Goal: Transaction & Acquisition: Purchase product/service

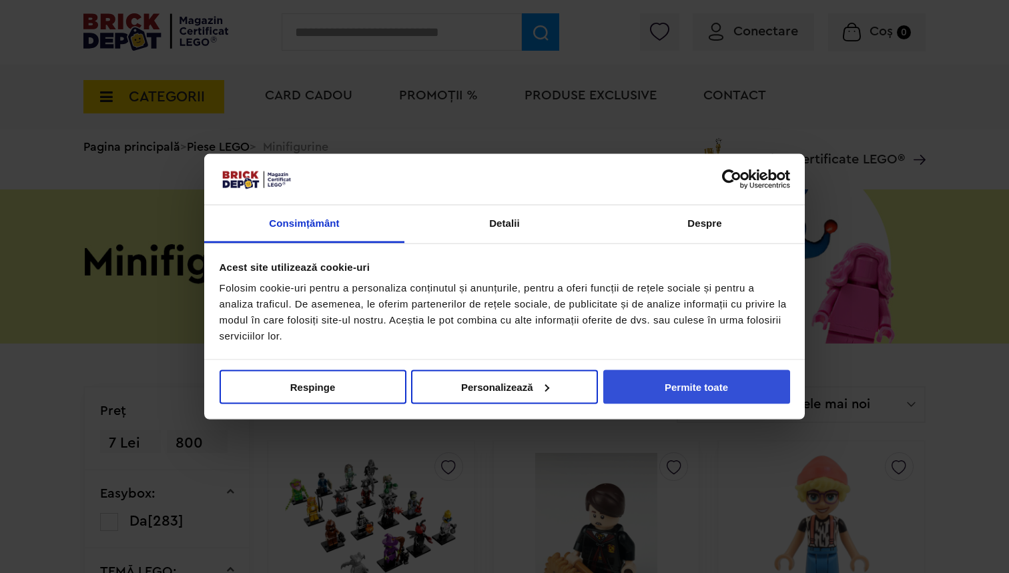
click at [745, 381] on button "Permite toate" at bounding box center [696, 387] width 187 height 34
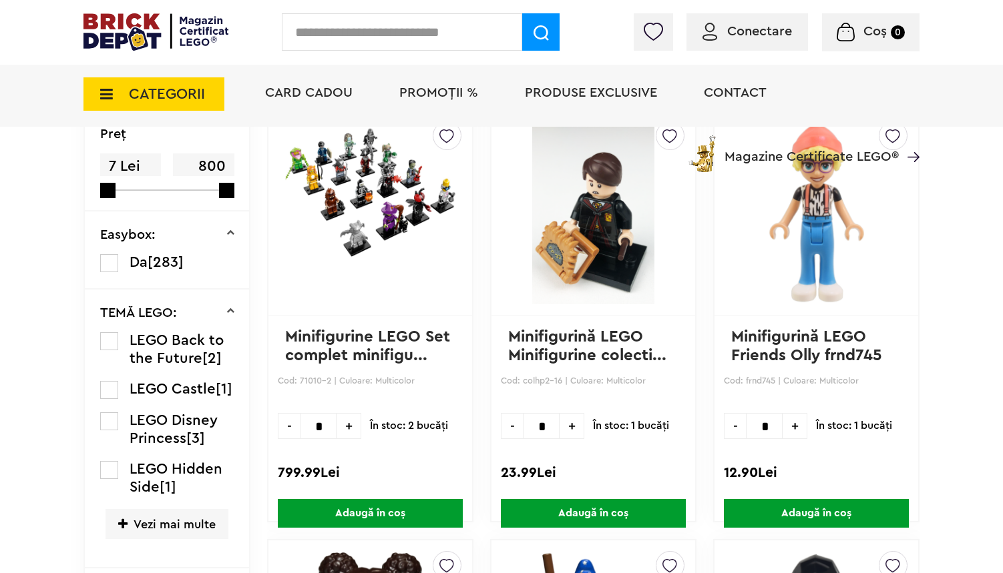
scroll to position [394, 0]
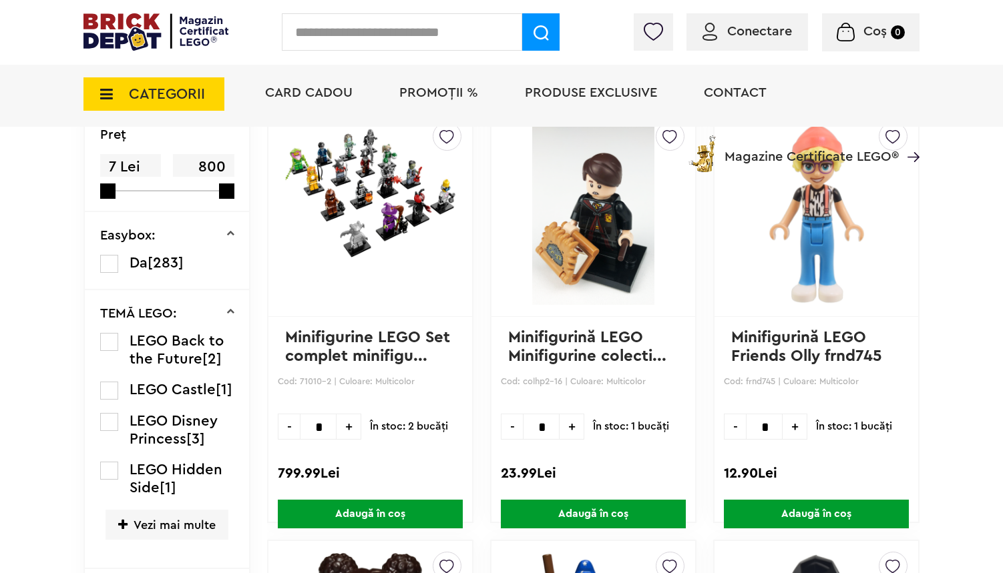
click at [383, 277] on link at bounding box center [370, 214] width 170 height 183
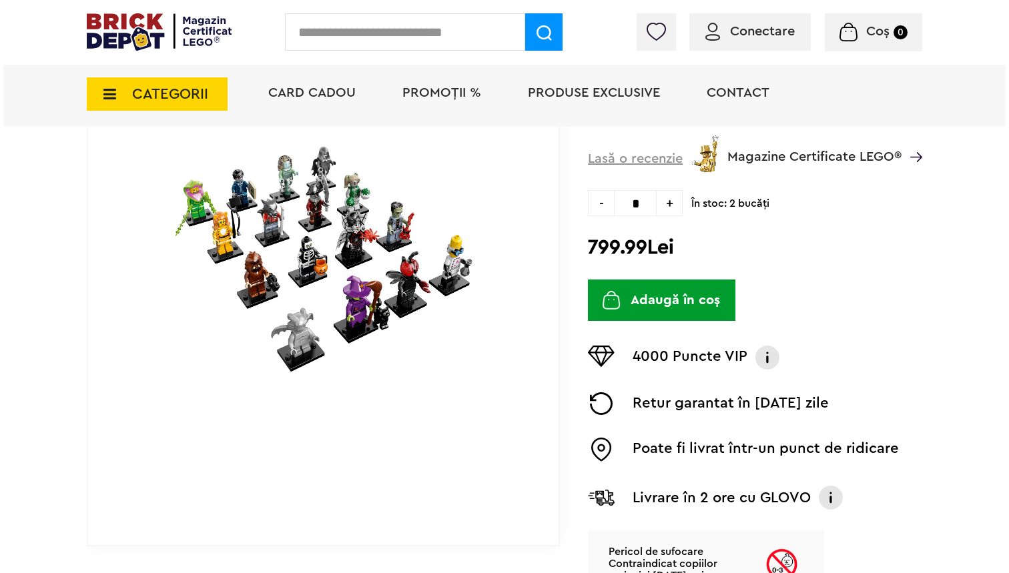
scroll to position [276, 0]
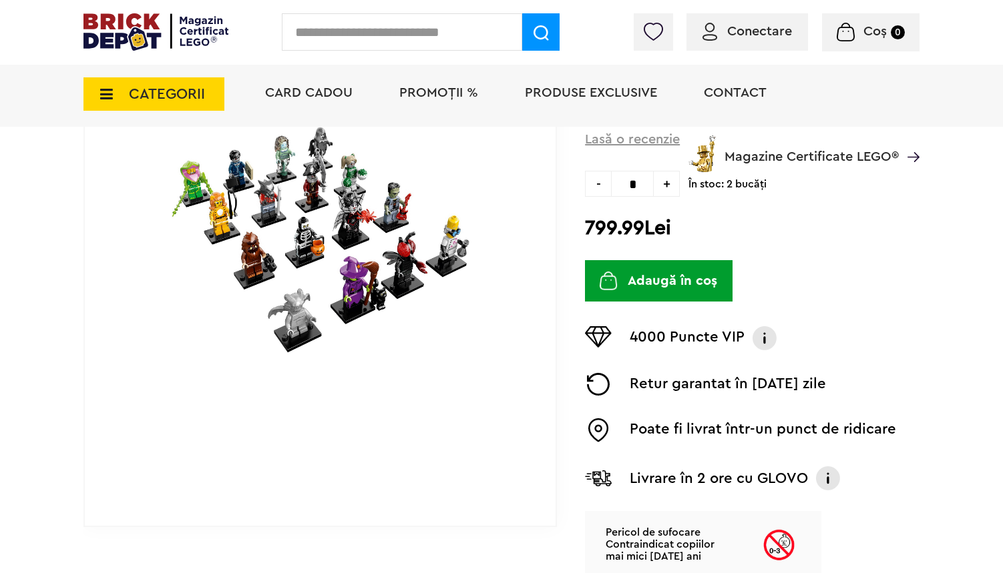
click at [463, 38] on input "text" at bounding box center [402, 31] width 240 height 37
type input "**********"
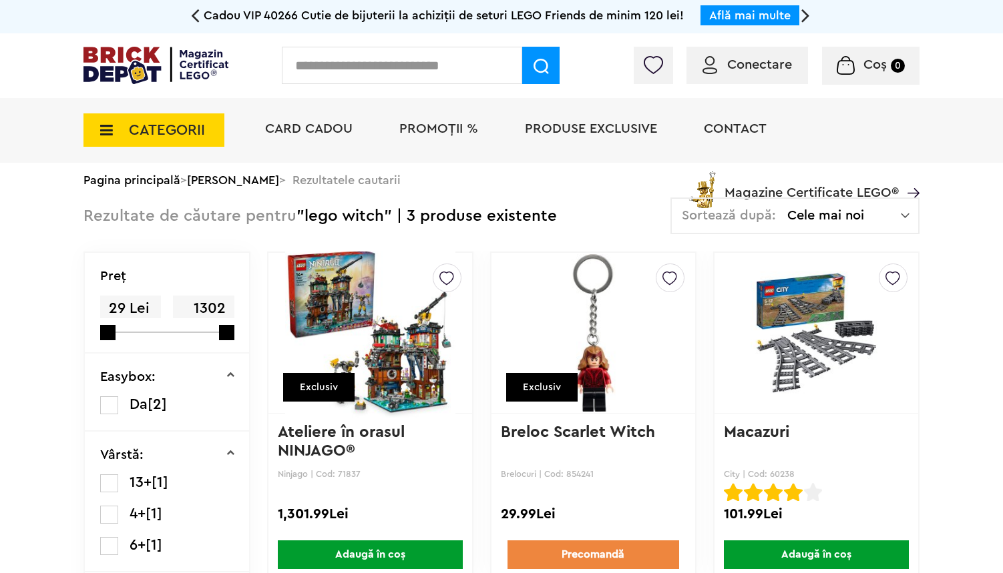
click at [159, 132] on span "CATEGORII" at bounding box center [167, 130] width 76 height 15
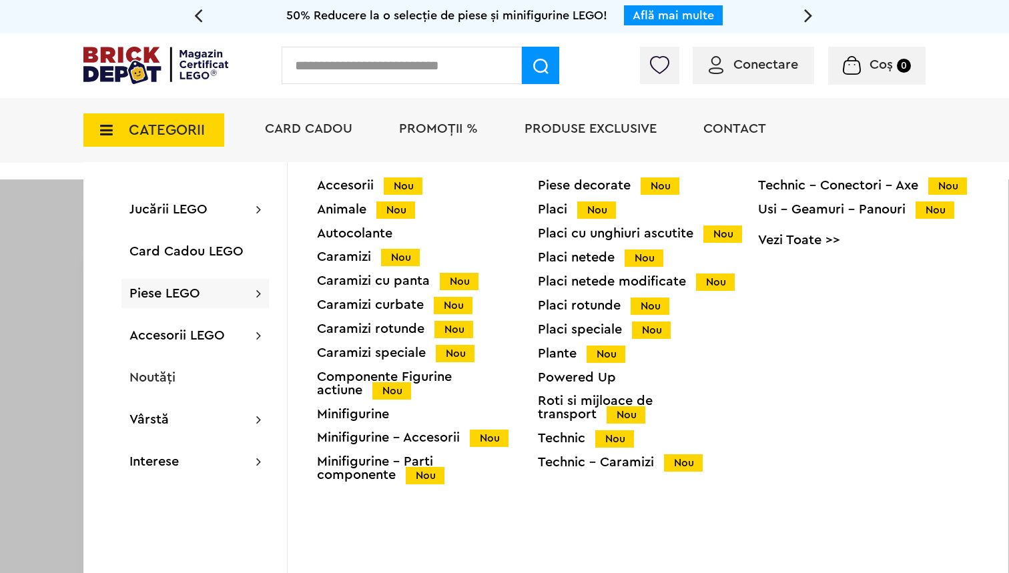
click at [369, 412] on div "Minifigurine" at bounding box center [427, 414] width 221 height 13
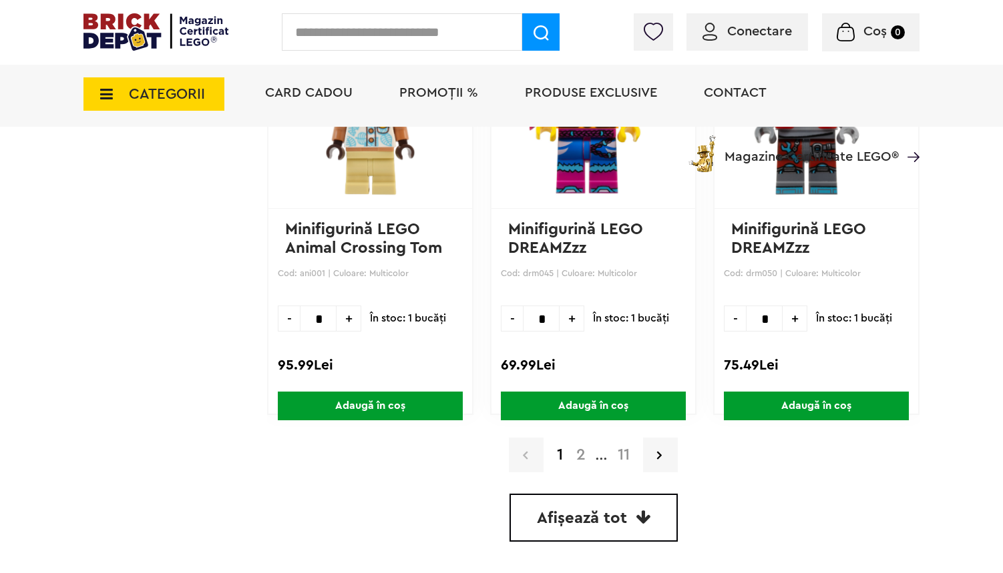
scroll to position [3942, 0]
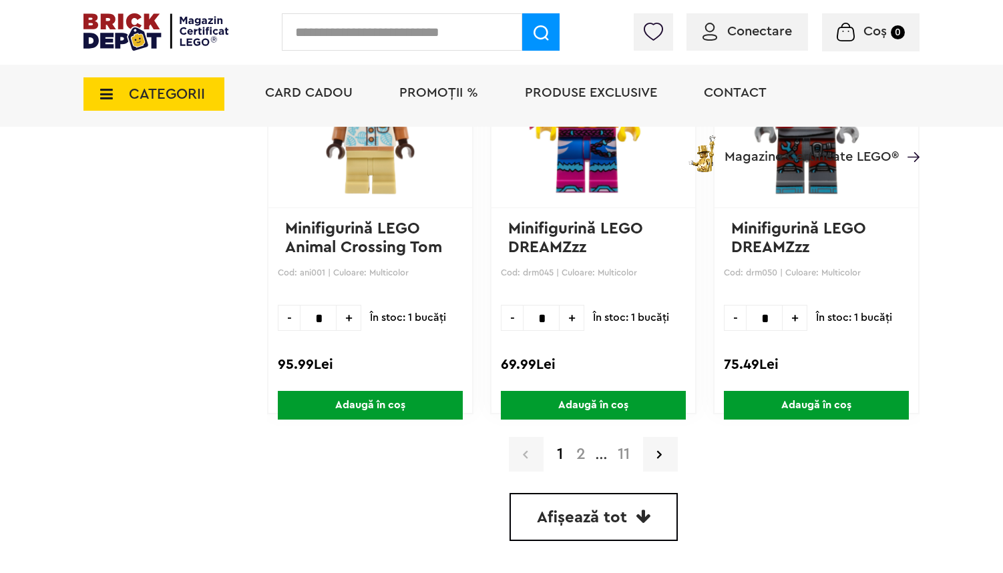
click at [583, 498] on link "Afișează tot" at bounding box center [593, 517] width 168 height 48
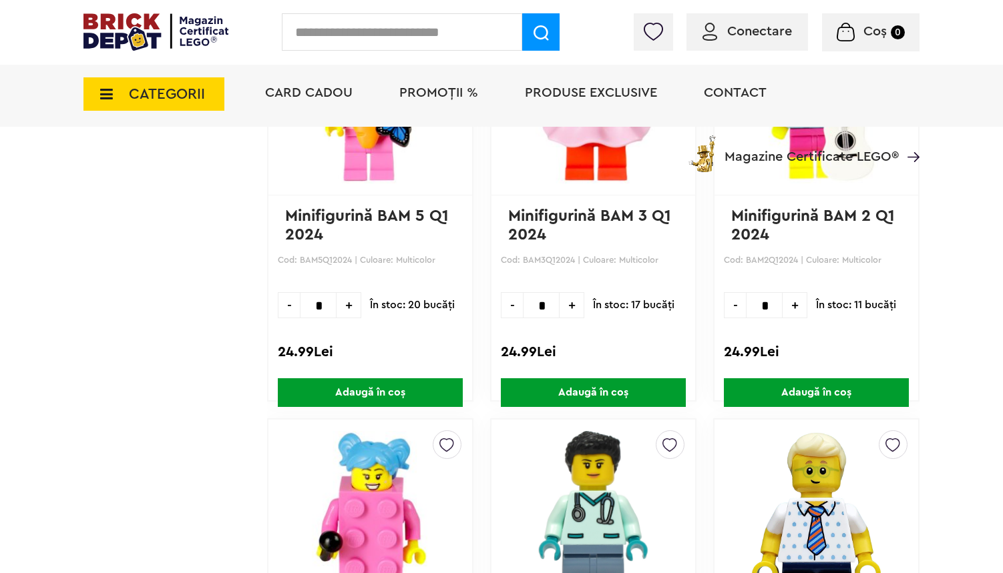
scroll to position [15989, 0]
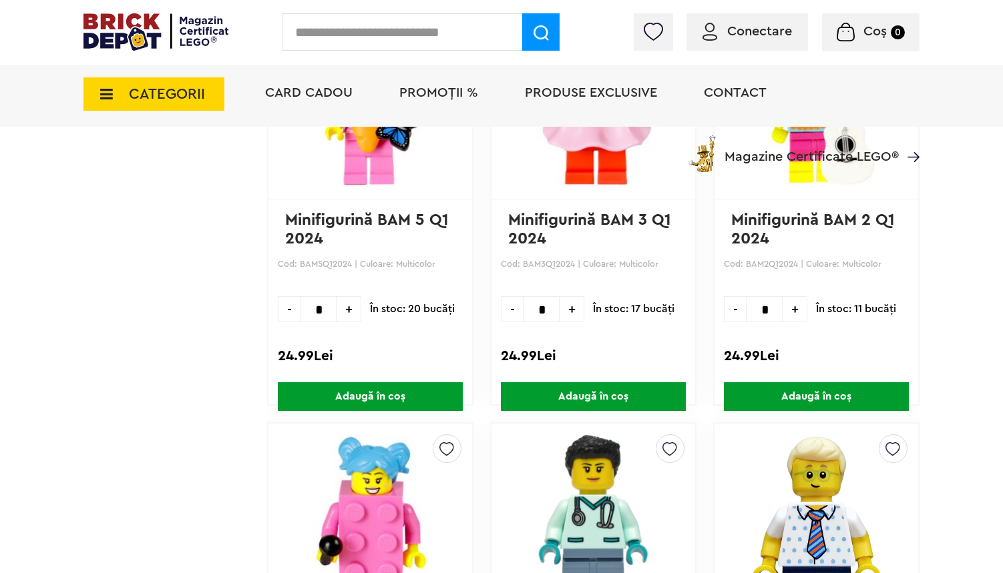
click at [345, 313] on span "+" at bounding box center [348, 309] width 25 height 26
click at [344, 314] on span "+" at bounding box center [348, 309] width 25 height 26
type input "*"
click at [366, 401] on span "Adaugă în coș" at bounding box center [370, 397] width 185 height 29
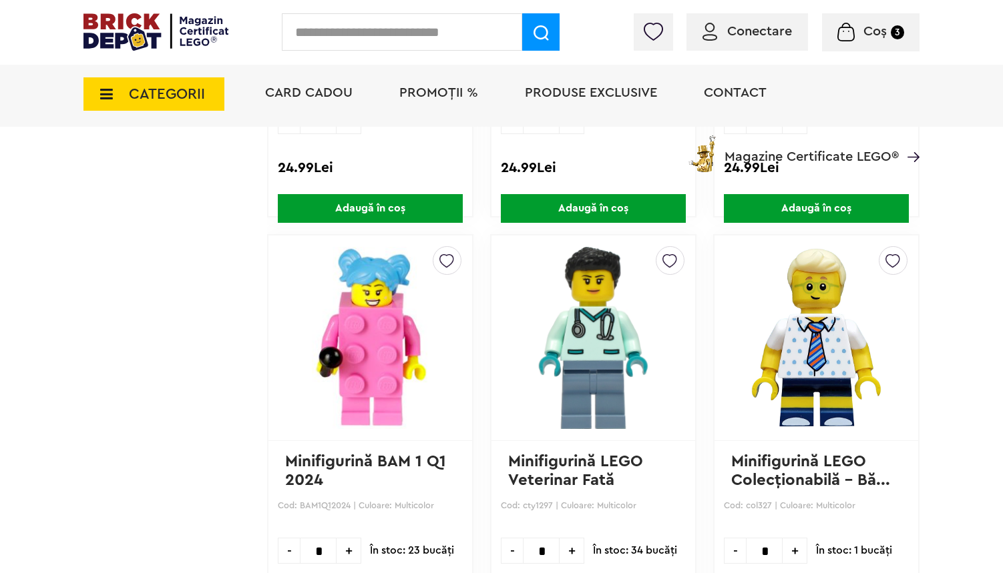
scroll to position [16332, 0]
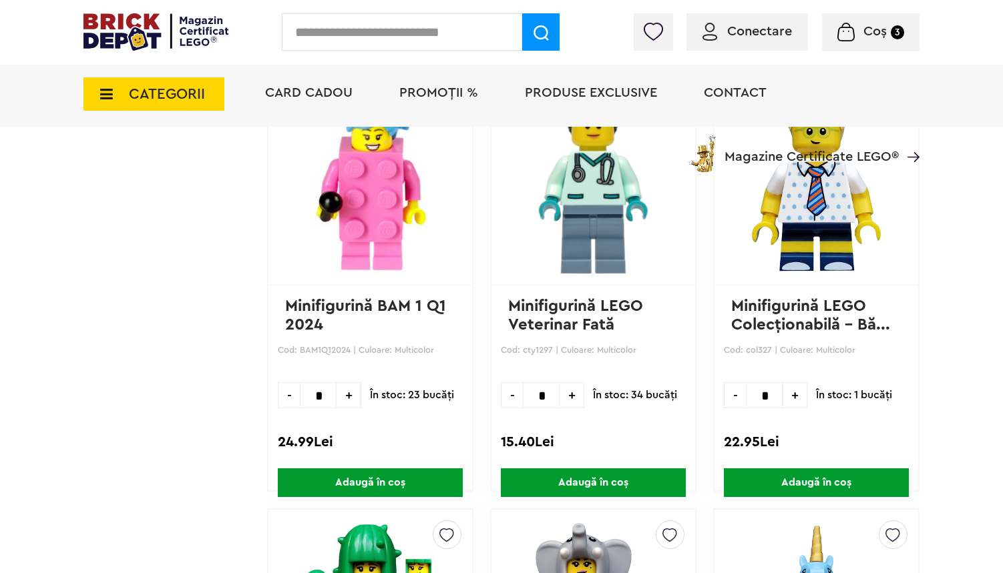
click at [346, 486] on span "Adaugă în coș" at bounding box center [370, 483] width 185 height 29
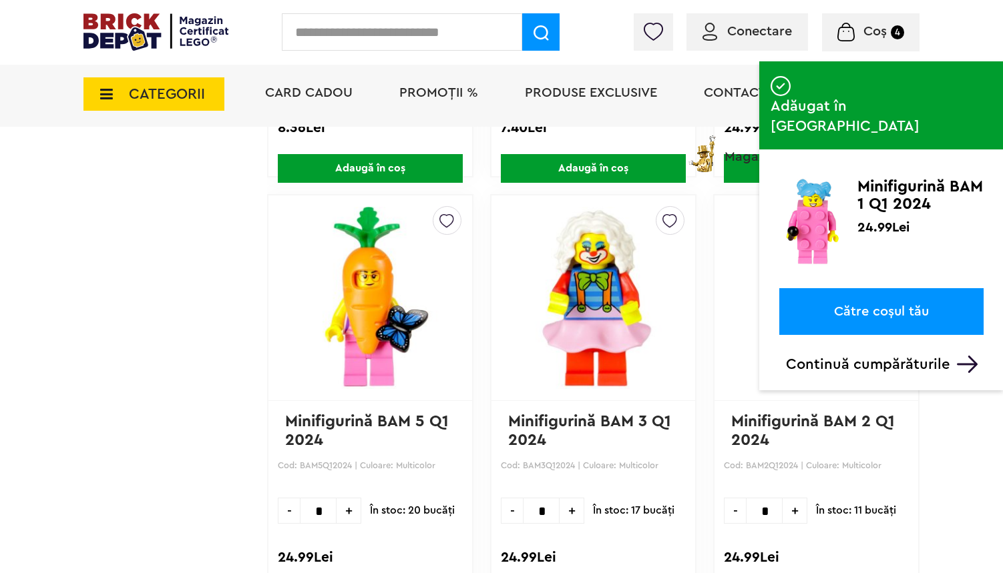
scroll to position [15768, 0]
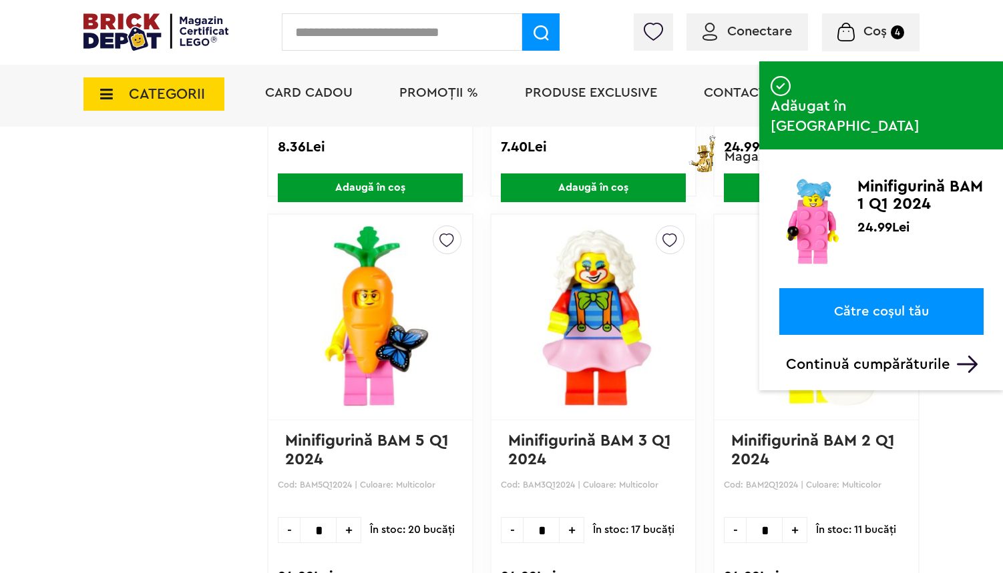
click at [360, 362] on img at bounding box center [370, 317] width 170 height 183
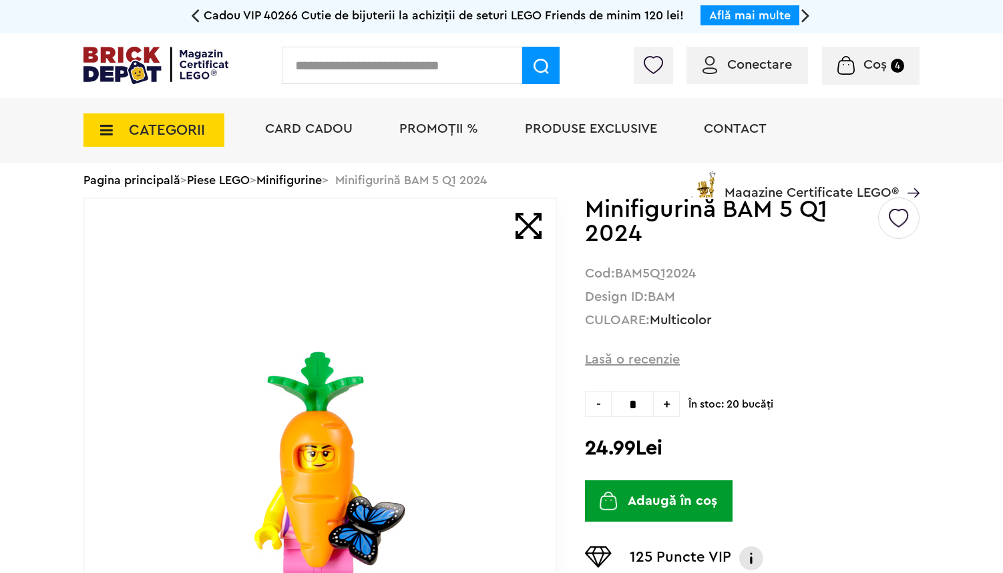
click at [732, 211] on h1 "Minifigurină BAM 5 Q1 2024" at bounding box center [730, 222] width 291 height 48
copy h1 "BAM"
click at [449, 55] on input "text" at bounding box center [402, 65] width 240 height 37
paste input "***"
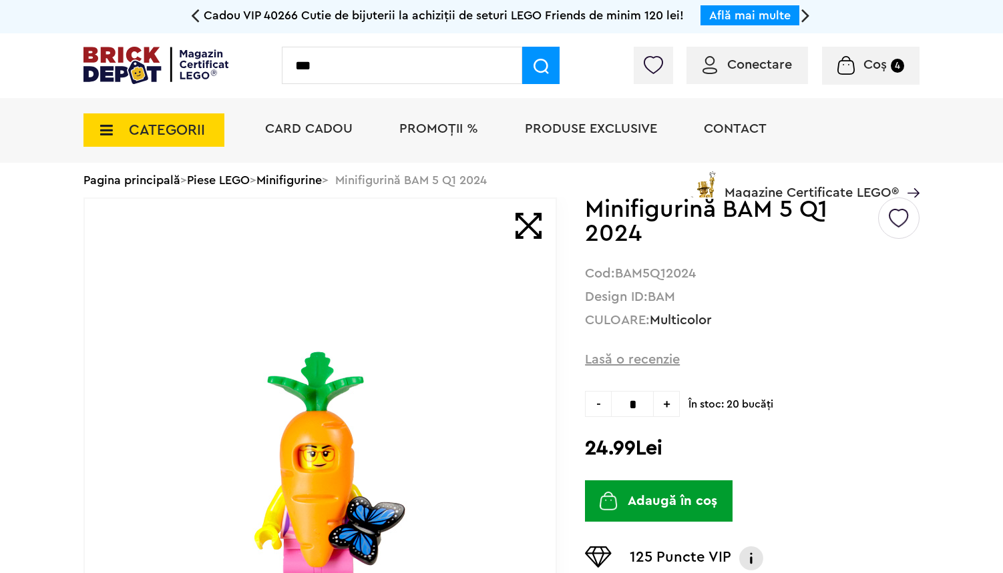
type input "***"
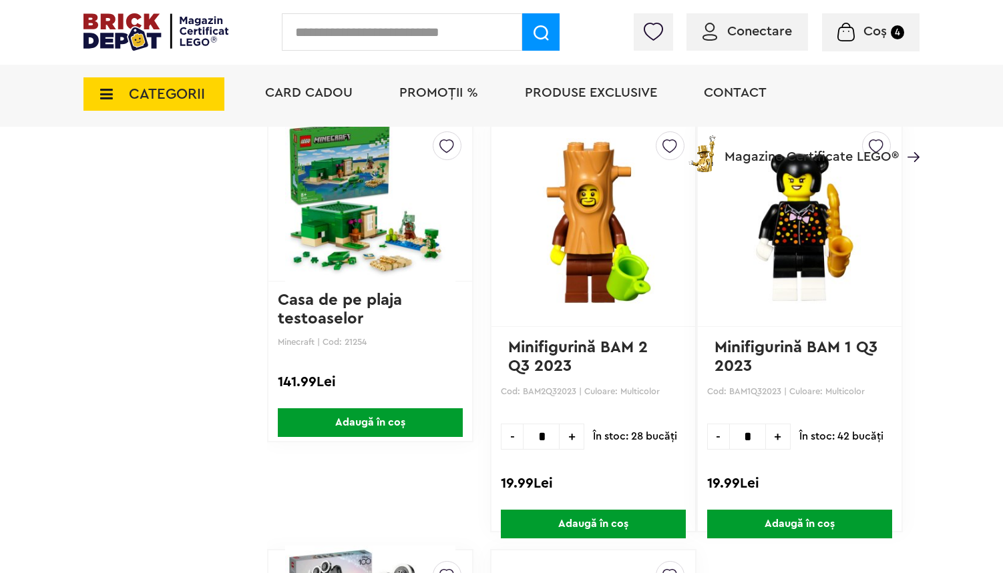
scroll to position [3342, 0]
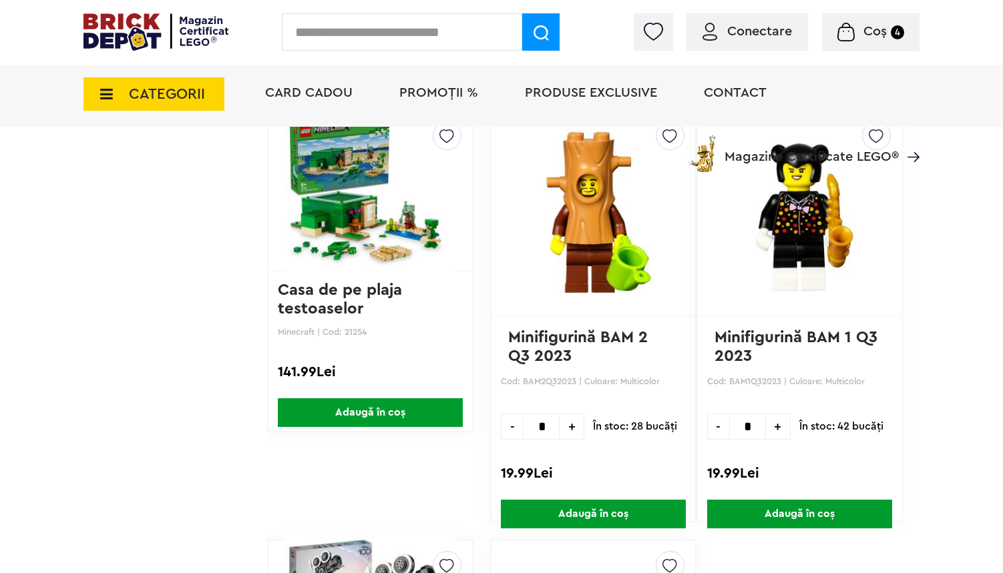
click at [623, 509] on span "Adaugă în coș" at bounding box center [593, 514] width 185 height 29
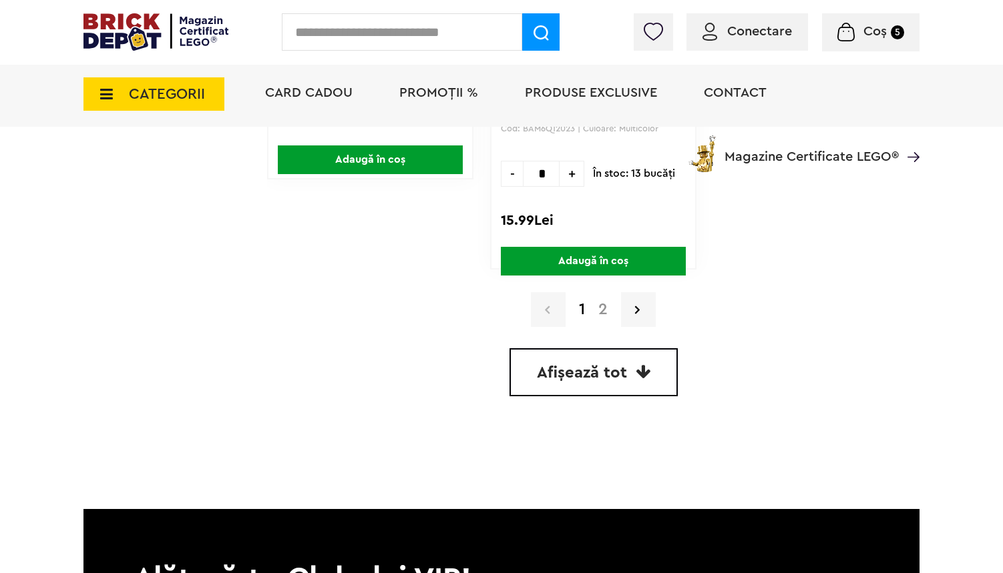
scroll to position [4028, 0]
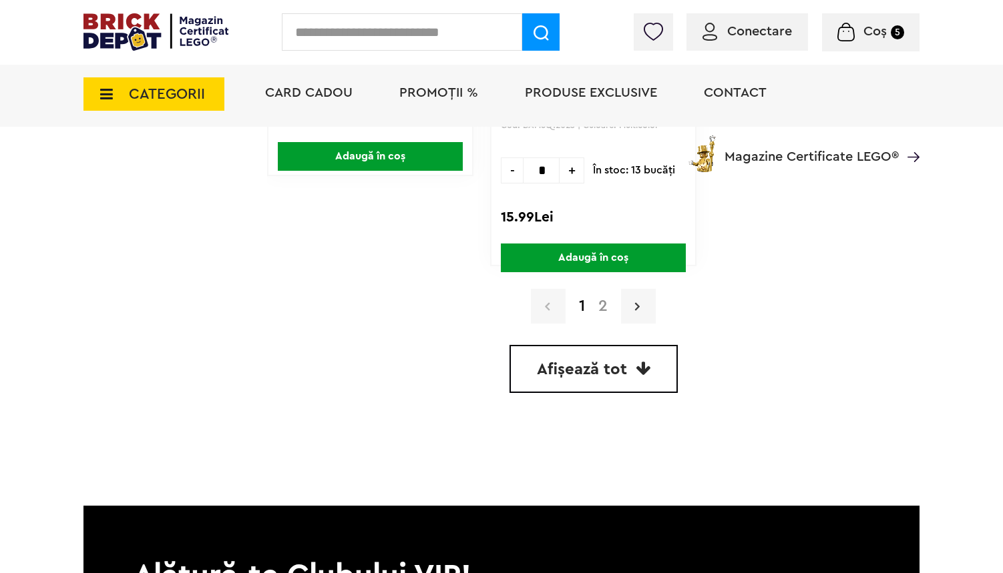
click at [636, 307] on icon at bounding box center [637, 306] width 5 height 13
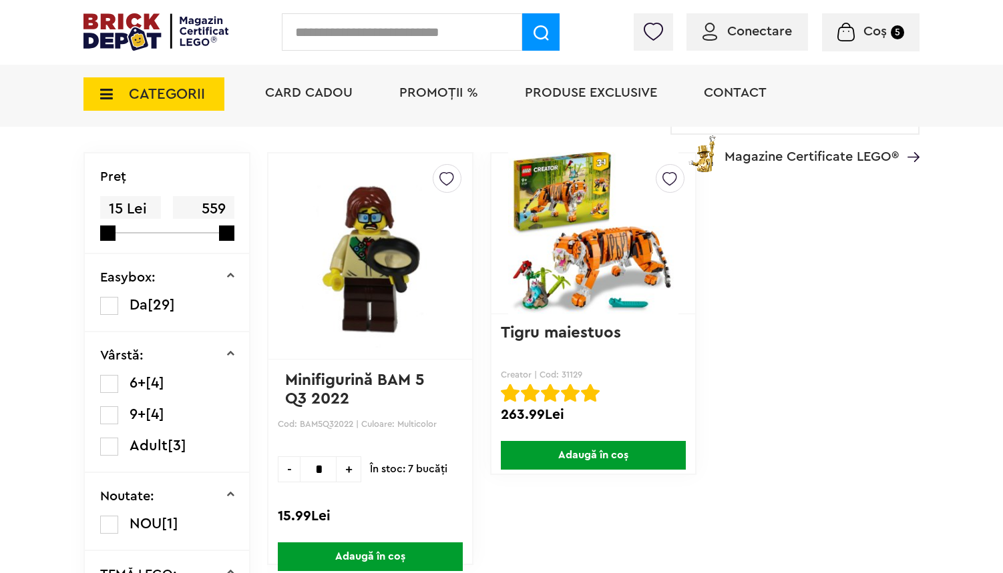
scroll to position [130, 0]
click at [882, 44] on div "Coș 5 Coș Minifigurină BAM 5 Q1 2024 24.99Lei Minifigurină BAM 1 Q1 2024 24.99L…" at bounding box center [870, 32] width 97 height 38
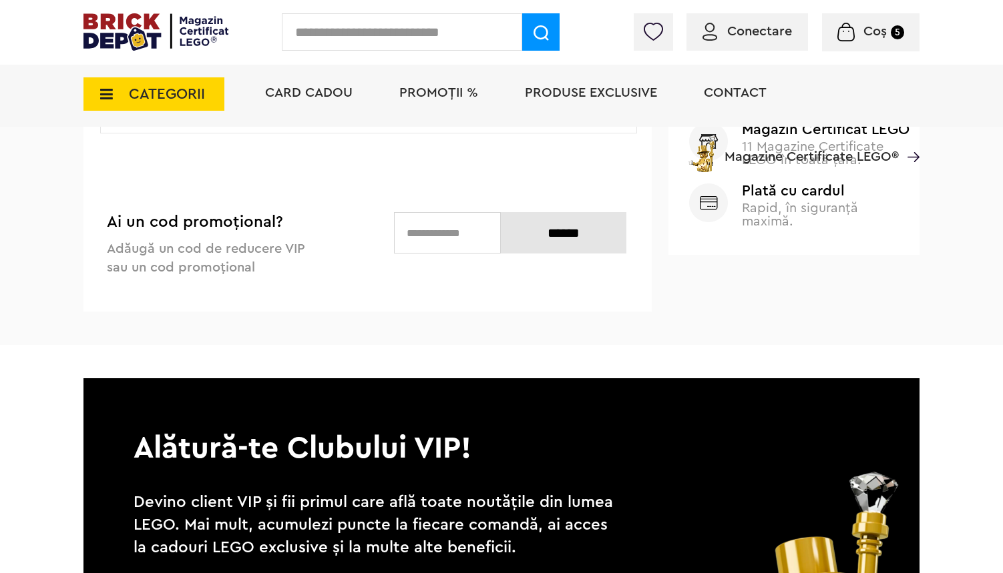
scroll to position [729, 0]
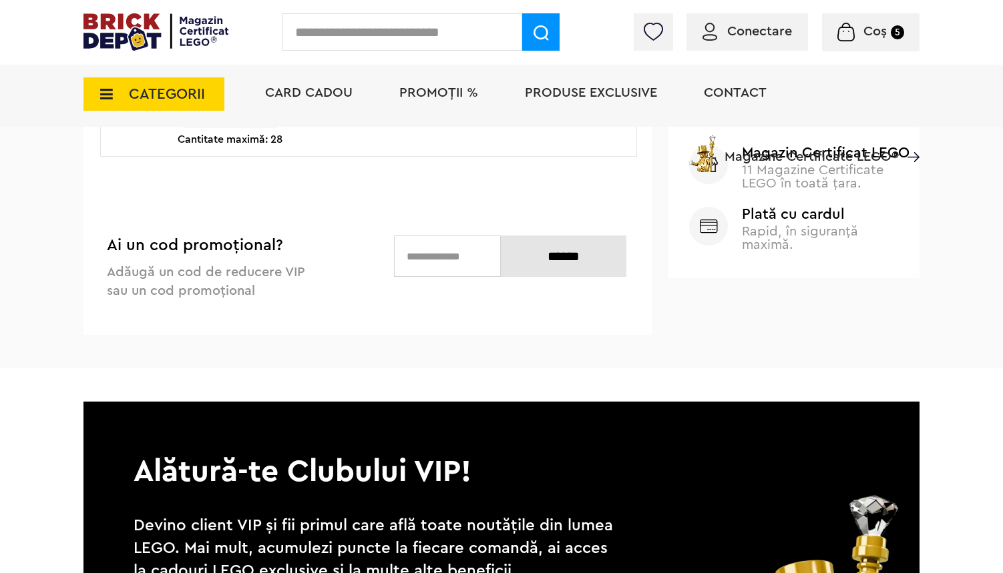
click at [419, 245] on input "text" at bounding box center [447, 256] width 107 height 41
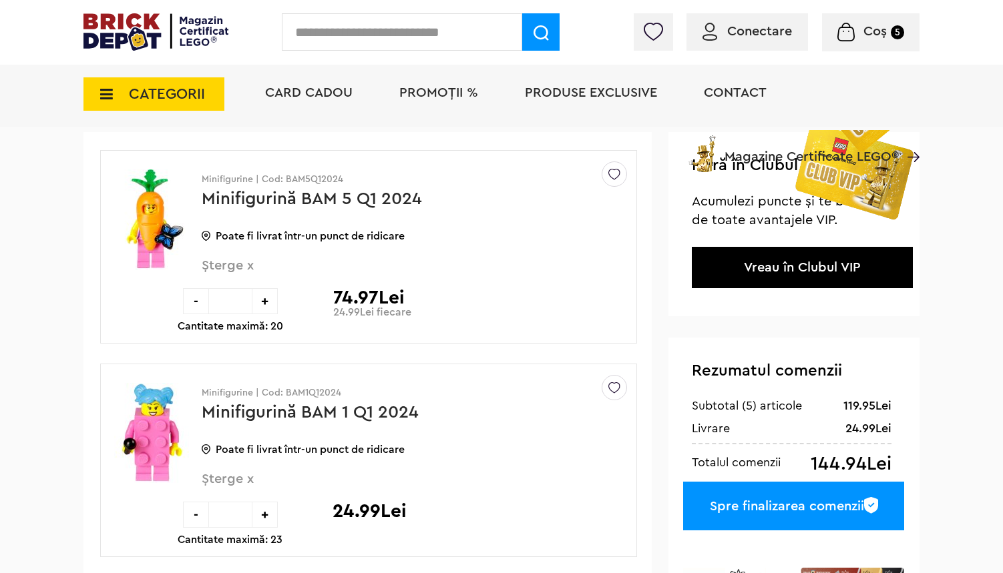
scroll to position [242, 0]
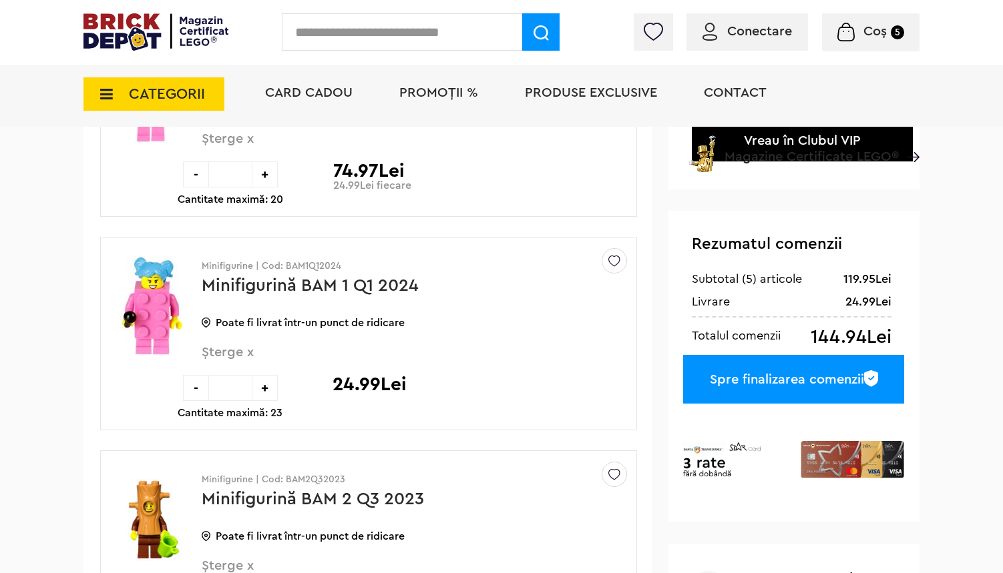
click at [848, 298] on div "24.99Lei" at bounding box center [868, 302] width 46 height 16
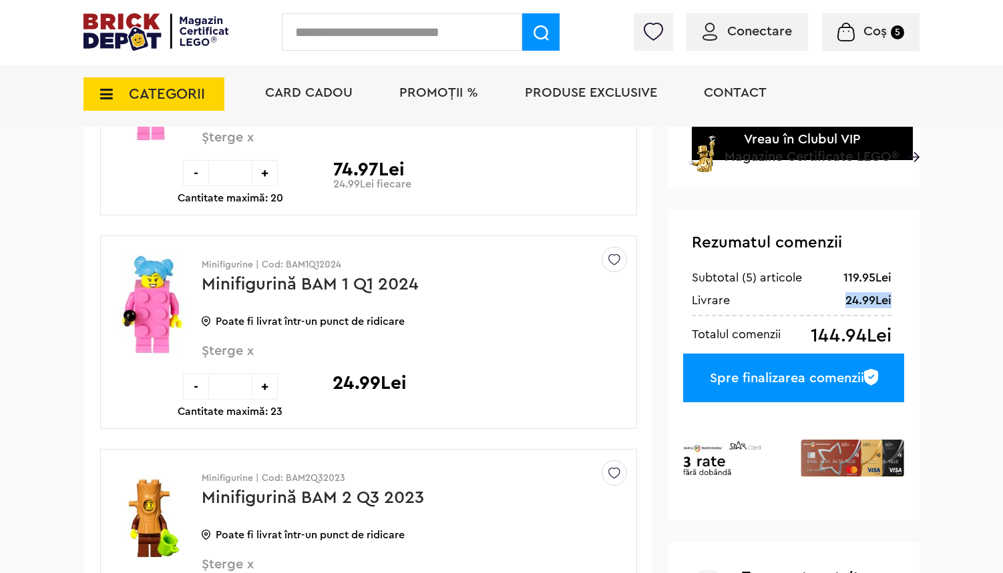
scroll to position [228, 0]
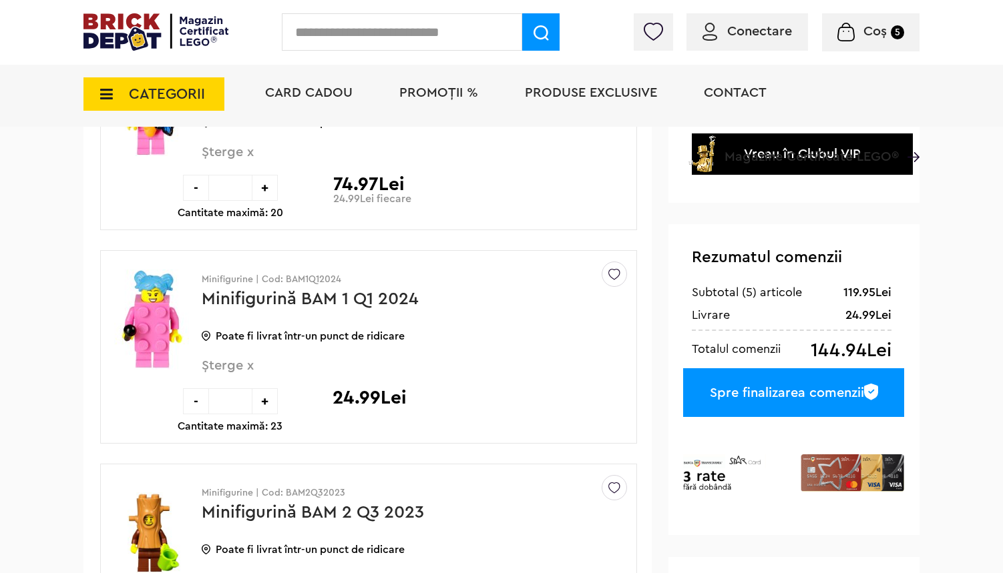
click at [464, 35] on input "text" at bounding box center [402, 31] width 240 height 37
type input "******"
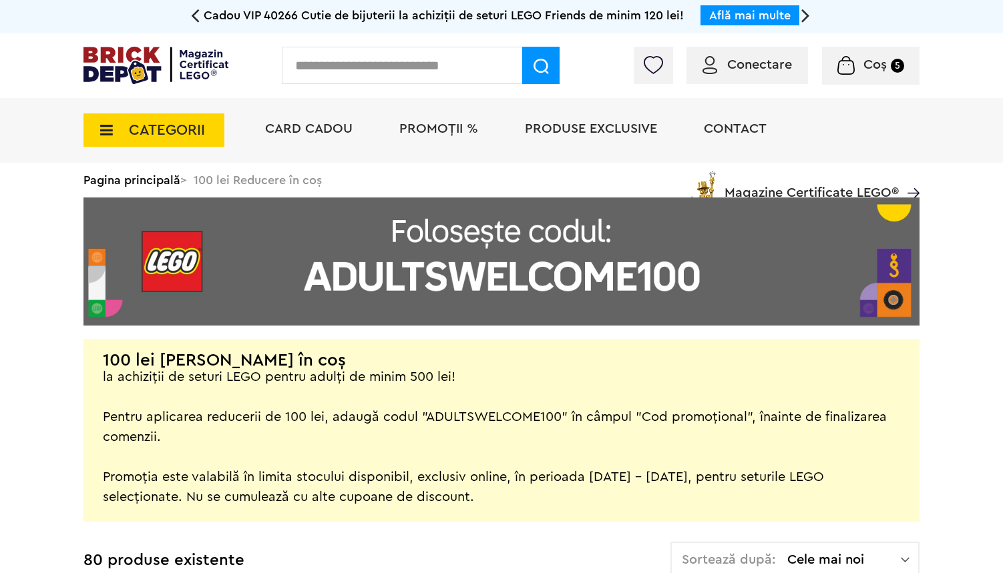
scroll to position [12, 0]
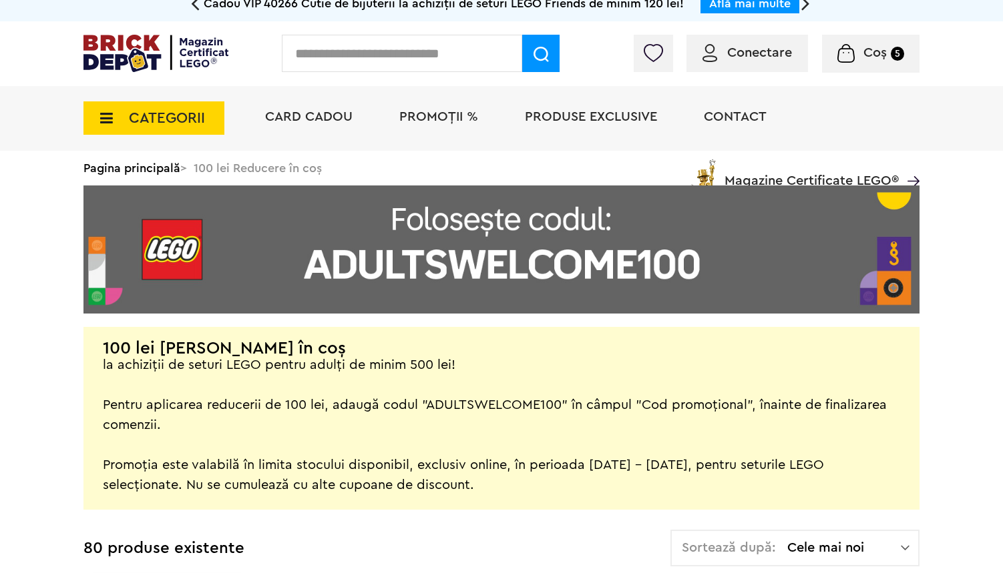
click at [353, 363] on div "la achiziții de seturi LEGO pentru adulți de minim 500 lei! Pentru aplicarea re…" at bounding box center [501, 425] width 797 height 140
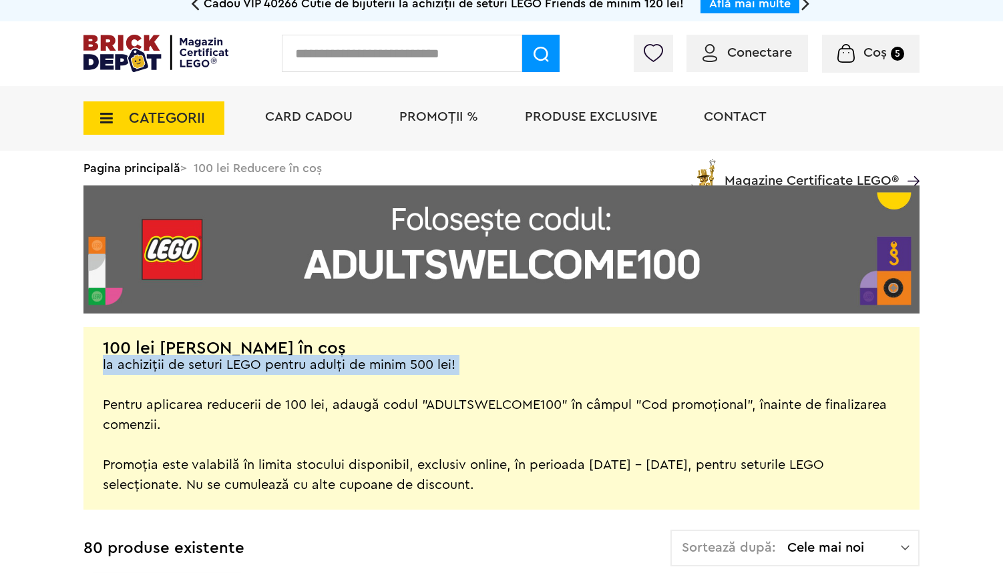
click at [353, 363] on div "la achiziții de seturi LEGO pentru adulți de minim 500 lei! Pentru aplicarea re…" at bounding box center [501, 425] width 797 height 140
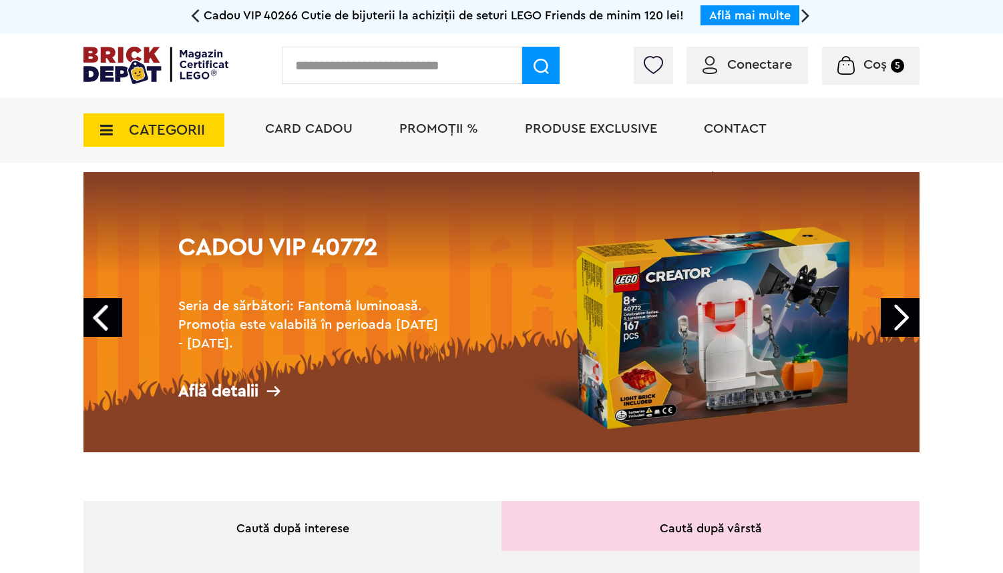
click at [244, 389] on div "Află detalii" at bounding box center [311, 391] width 267 height 17
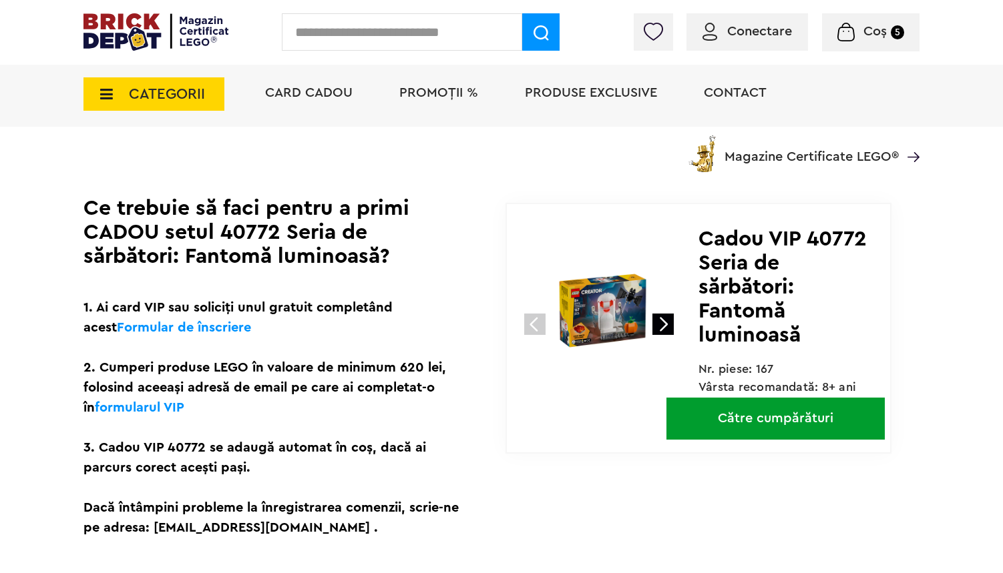
scroll to position [309, 0]
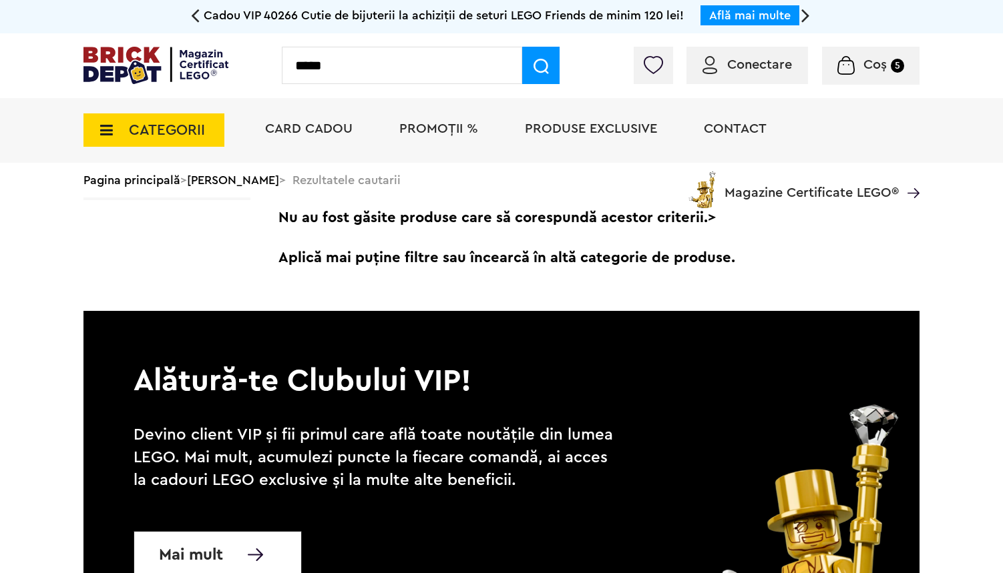
type input "*****"
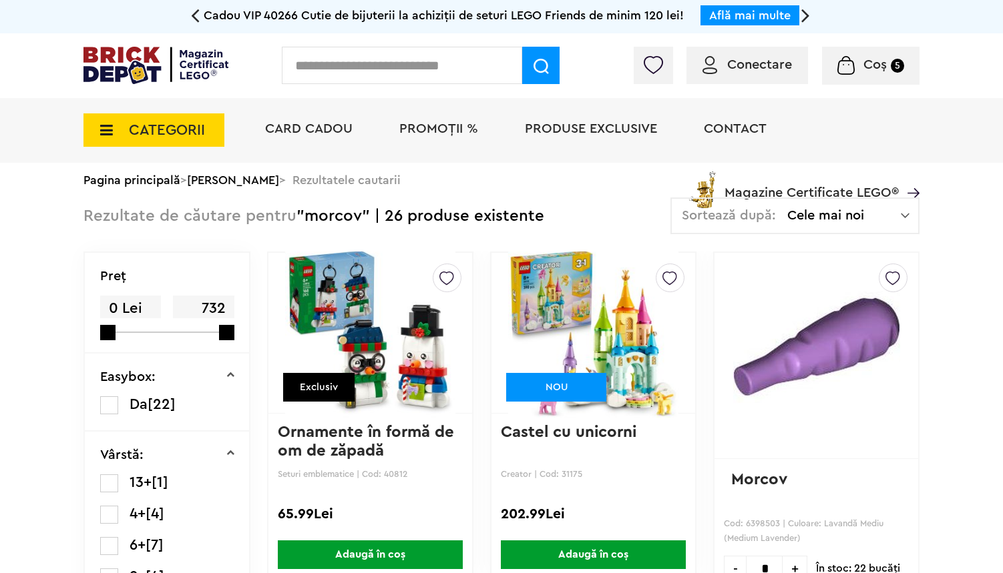
click at [135, 127] on span "CATEGORII" at bounding box center [167, 130] width 76 height 15
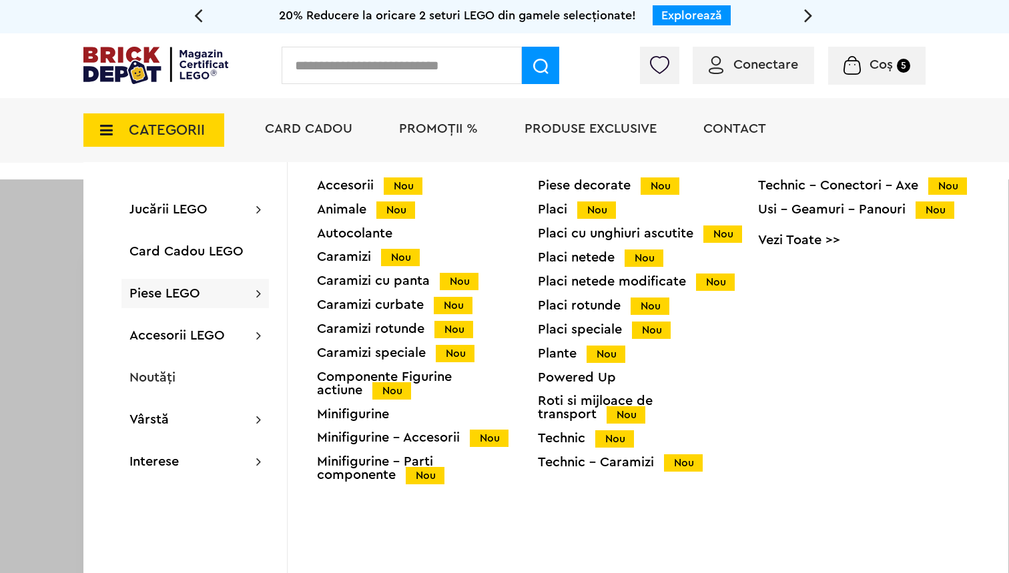
click at [360, 416] on div "Minifigurine" at bounding box center [427, 414] width 221 height 13
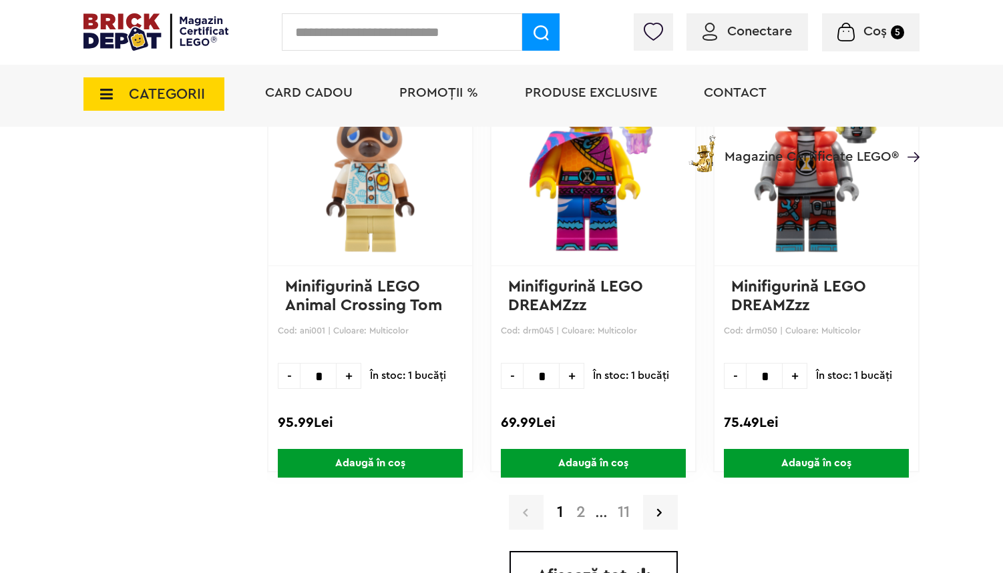
scroll to position [3890, 0]
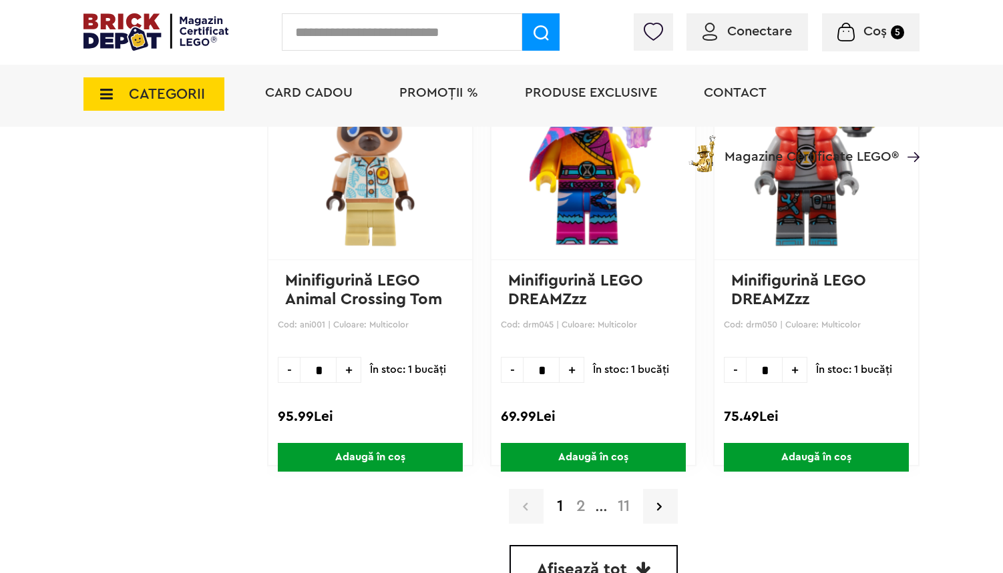
click at [593, 555] on link "Afișează tot" at bounding box center [593, 569] width 168 height 48
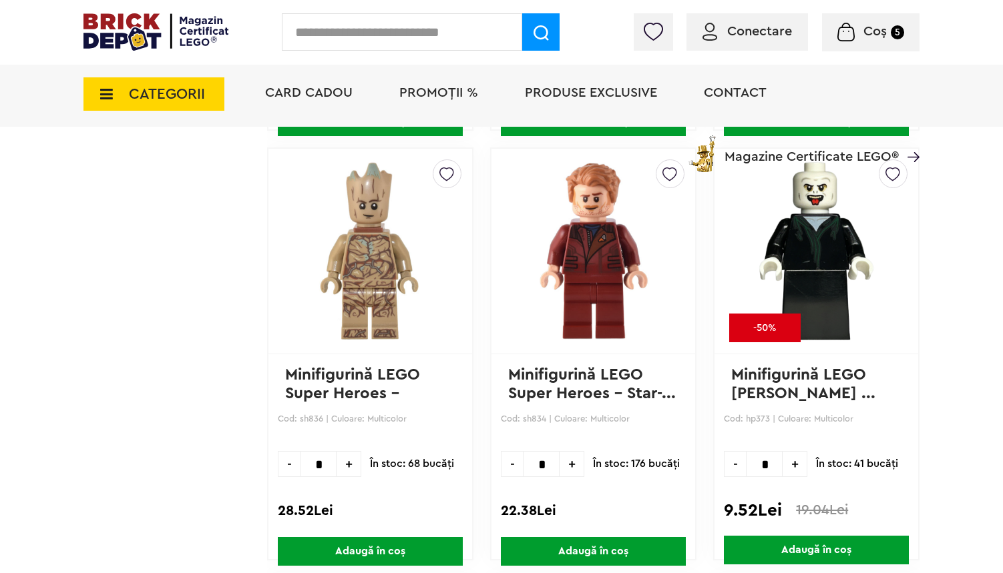
scroll to position [22703, 0]
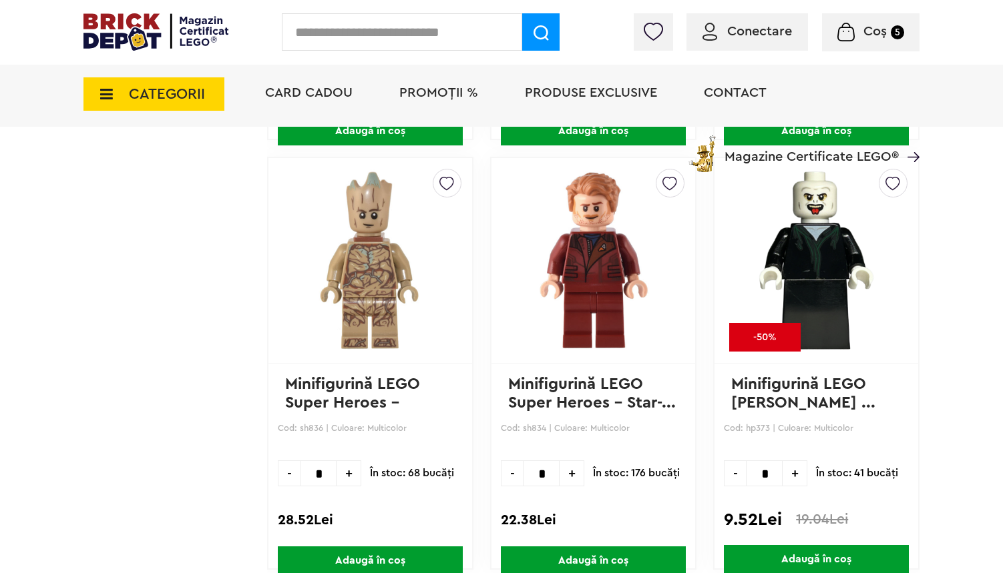
click at [794, 554] on span "Adaugă în coș" at bounding box center [816, 559] width 185 height 29
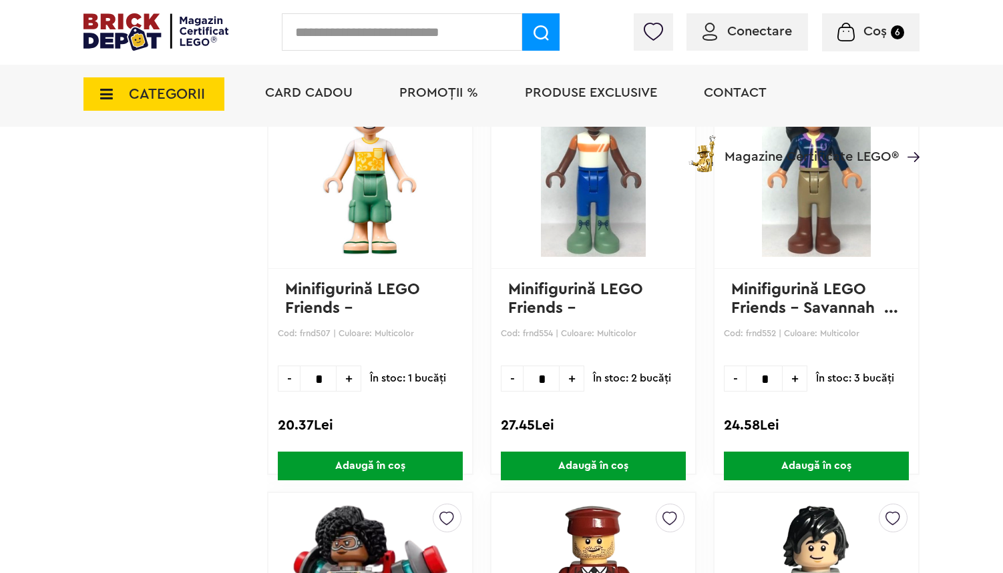
scroll to position [8030, 0]
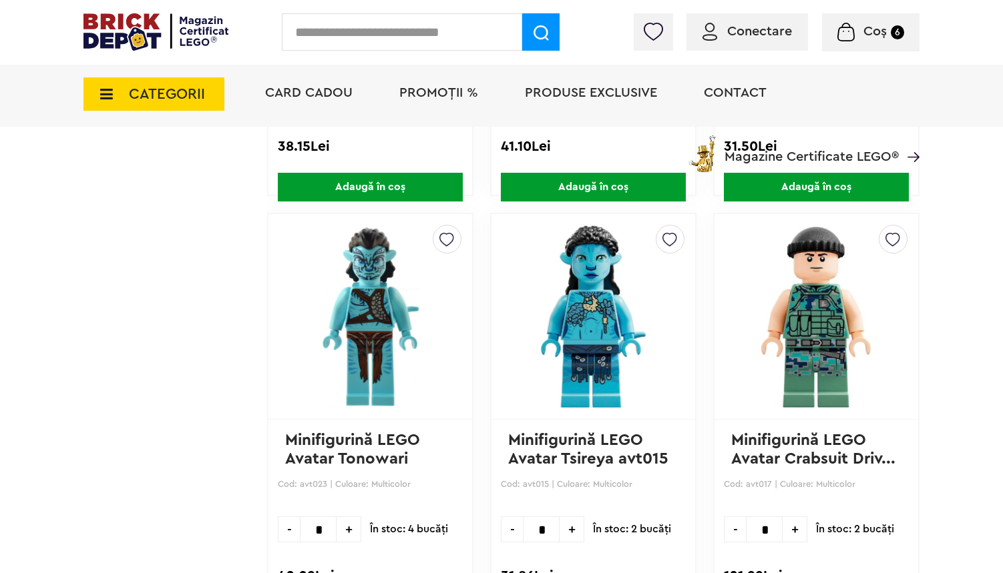
click at [895, 37] on small "6" at bounding box center [897, 32] width 13 height 14
